Goal: Information Seeking & Learning: Learn about a topic

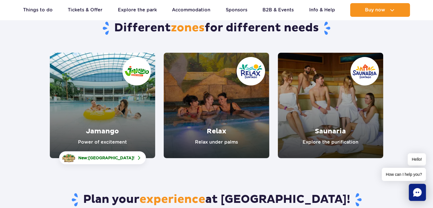
scroll to position [52, 0]
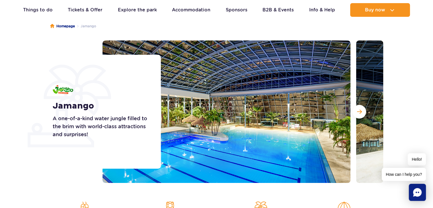
scroll to position [53, 0]
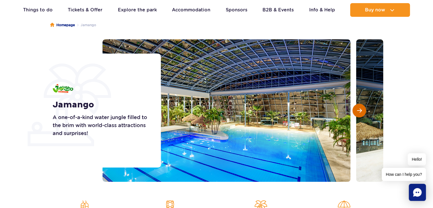
click at [357, 109] on span "Next slide" at bounding box center [359, 110] width 5 height 5
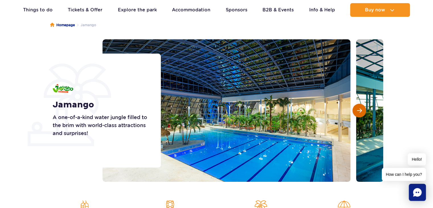
click at [357, 109] on span "Next slide" at bounding box center [359, 110] width 5 height 5
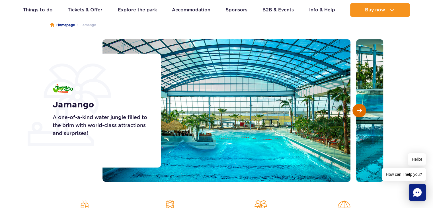
click at [357, 109] on span "Next slide" at bounding box center [359, 110] width 5 height 5
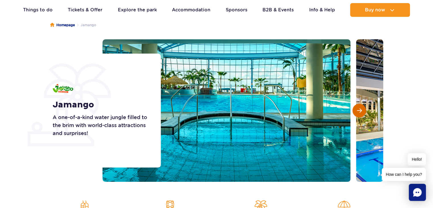
click at [357, 109] on span "Next slide" at bounding box center [359, 110] width 5 height 5
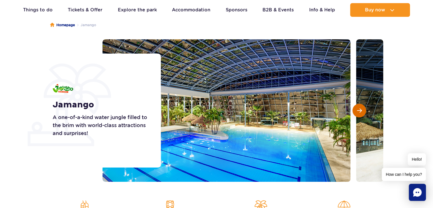
click at [357, 109] on span "Next slide" at bounding box center [359, 110] width 5 height 5
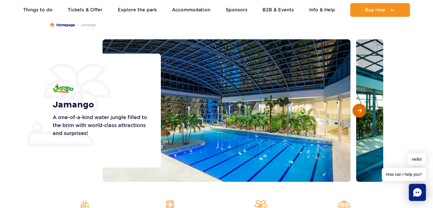
click at [357, 109] on span "Next slide" at bounding box center [359, 110] width 5 height 5
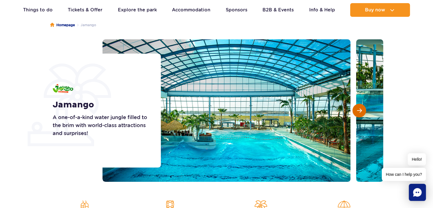
click at [357, 109] on span "Next slide" at bounding box center [359, 110] width 5 height 5
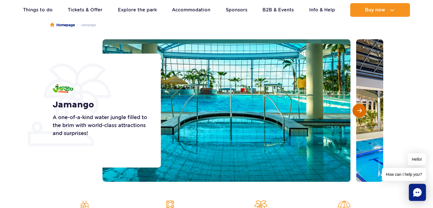
click at [357, 109] on span "Next slide" at bounding box center [359, 110] width 5 height 5
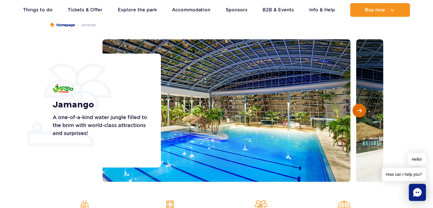
click at [357, 109] on span "Next slide" at bounding box center [359, 110] width 5 height 5
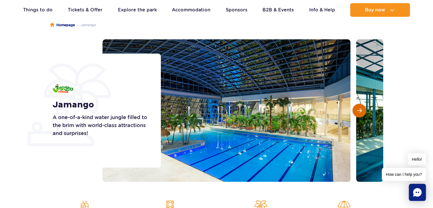
click at [357, 109] on span "Next slide" at bounding box center [359, 110] width 5 height 5
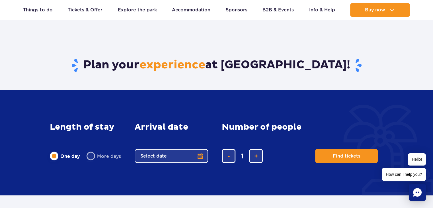
scroll to position [936, 0]
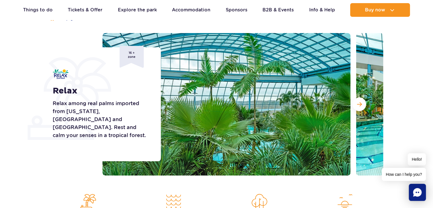
scroll to position [73, 0]
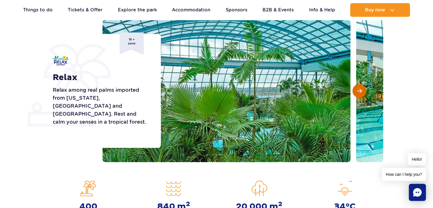
click at [359, 88] on span "Next slide" at bounding box center [359, 90] width 5 height 5
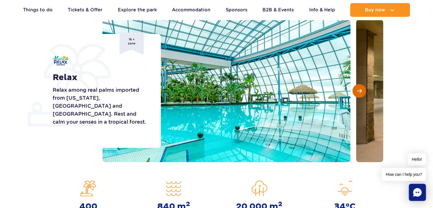
click at [359, 88] on span "Next slide" at bounding box center [359, 90] width 5 height 5
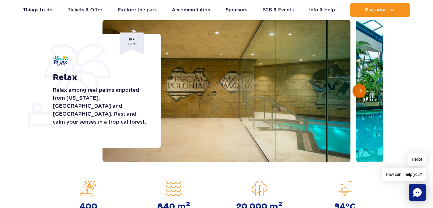
click at [359, 88] on span "Next slide" at bounding box center [359, 90] width 5 height 5
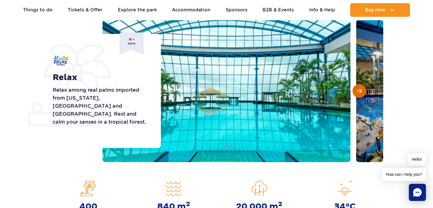
click at [359, 88] on span "Next slide" at bounding box center [359, 90] width 5 height 5
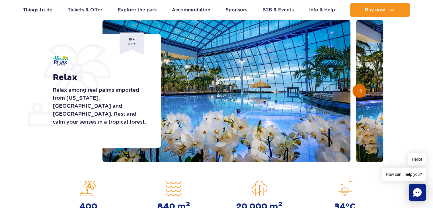
click at [359, 88] on span "Next slide" at bounding box center [359, 90] width 5 height 5
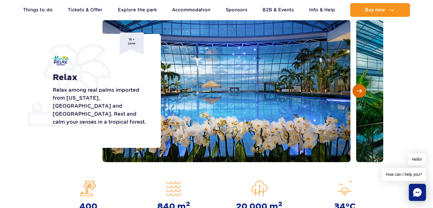
click at [359, 88] on span "Next slide" at bounding box center [359, 90] width 5 height 5
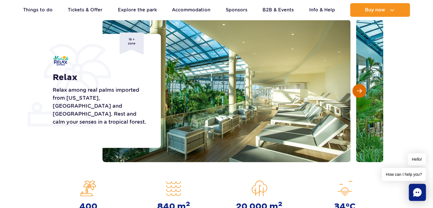
click at [359, 88] on span "Next slide" at bounding box center [359, 90] width 5 height 5
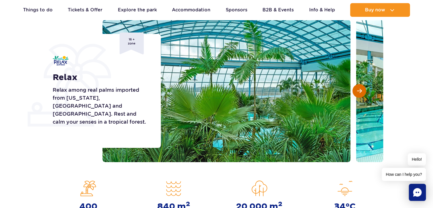
click at [359, 88] on span "Next slide" at bounding box center [359, 90] width 5 height 5
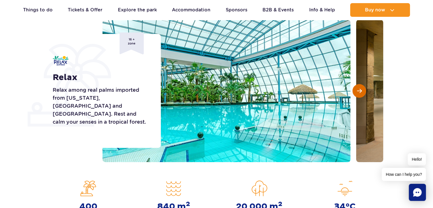
click at [359, 88] on span "Next slide" at bounding box center [359, 90] width 5 height 5
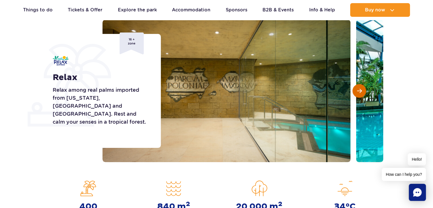
click at [359, 88] on span "Next slide" at bounding box center [359, 90] width 5 height 5
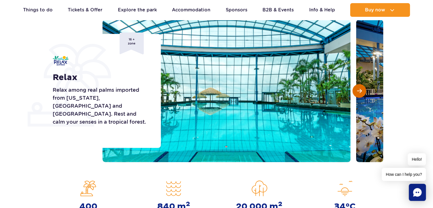
click at [359, 88] on span "Next slide" at bounding box center [359, 90] width 5 height 5
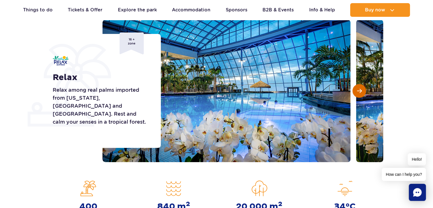
click at [359, 88] on span "Next slide" at bounding box center [359, 90] width 5 height 5
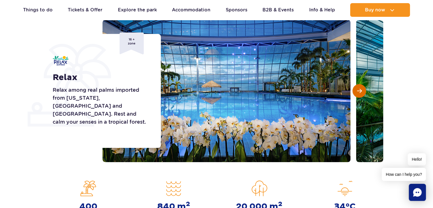
click at [359, 88] on span "Next slide" at bounding box center [359, 90] width 5 height 5
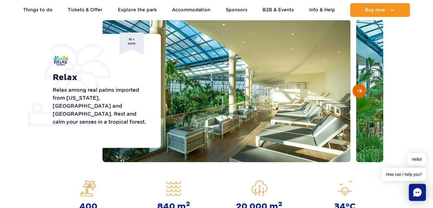
click at [359, 88] on span "Next slide" at bounding box center [359, 90] width 5 height 5
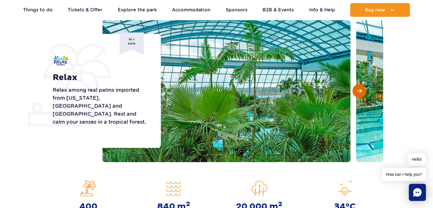
click at [359, 88] on span "Next slide" at bounding box center [359, 90] width 5 height 5
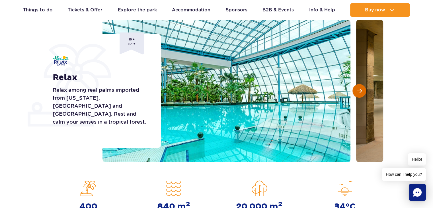
click at [359, 88] on span "Next slide" at bounding box center [359, 90] width 5 height 5
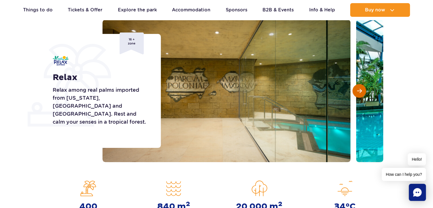
click at [359, 88] on span "Next slide" at bounding box center [359, 90] width 5 height 5
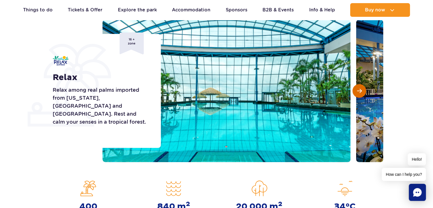
click at [359, 88] on span "Next slide" at bounding box center [359, 90] width 5 height 5
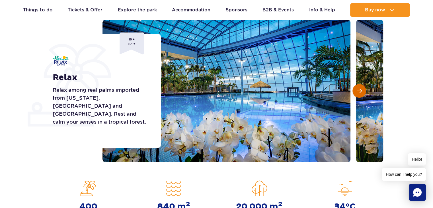
click at [359, 88] on span "Next slide" at bounding box center [359, 90] width 5 height 5
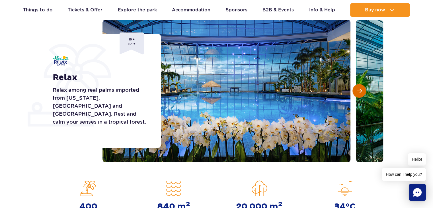
click at [359, 88] on span "Next slide" at bounding box center [359, 90] width 5 height 5
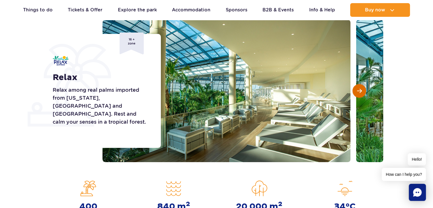
click at [359, 88] on span "Next slide" at bounding box center [359, 90] width 5 height 5
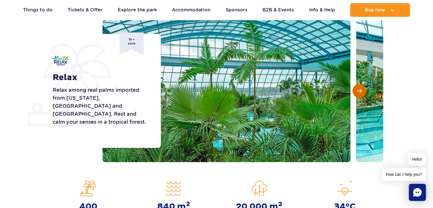
click at [359, 88] on span "Next slide" at bounding box center [359, 90] width 5 height 5
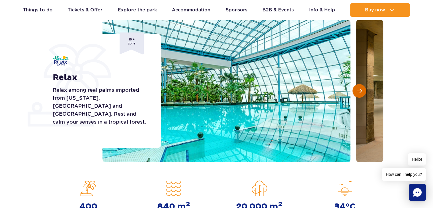
click at [359, 88] on span "Next slide" at bounding box center [359, 90] width 5 height 5
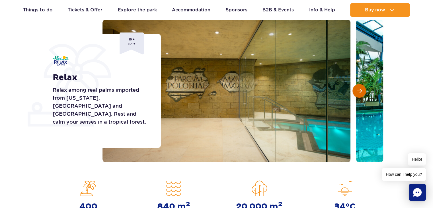
click at [359, 88] on span "Next slide" at bounding box center [359, 90] width 5 height 5
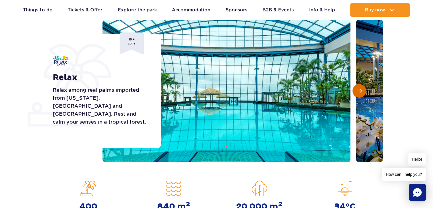
click at [359, 88] on span "Next slide" at bounding box center [359, 90] width 5 height 5
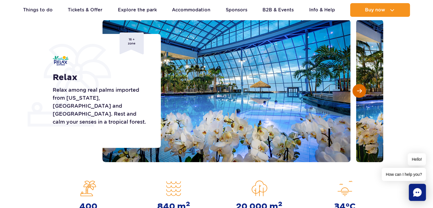
click at [359, 88] on span "Next slide" at bounding box center [359, 90] width 5 height 5
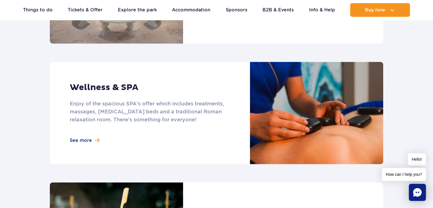
scroll to position [467, 0]
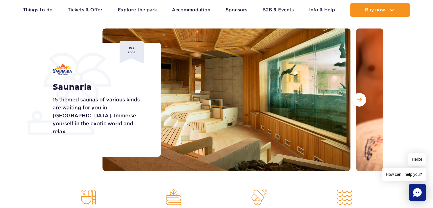
scroll to position [66, 0]
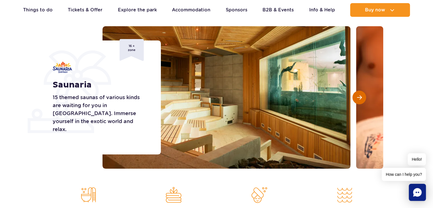
click at [359, 95] on span "Next slide" at bounding box center [359, 97] width 5 height 5
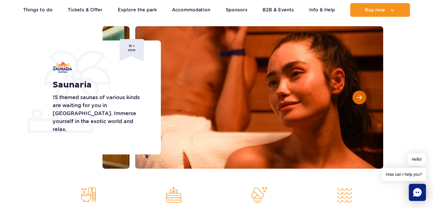
click at [359, 95] on span "Next slide" at bounding box center [359, 97] width 5 height 5
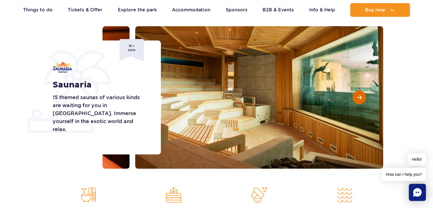
click at [359, 95] on span "Next slide" at bounding box center [359, 97] width 5 height 5
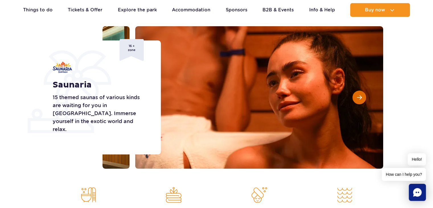
click at [359, 95] on span "Next slide" at bounding box center [359, 97] width 5 height 5
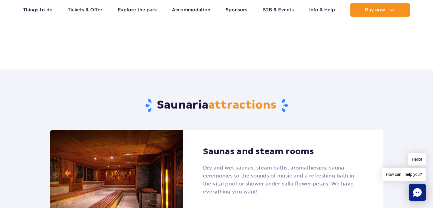
scroll to position [286, 0]
